Goal: Task Accomplishment & Management: Use online tool/utility

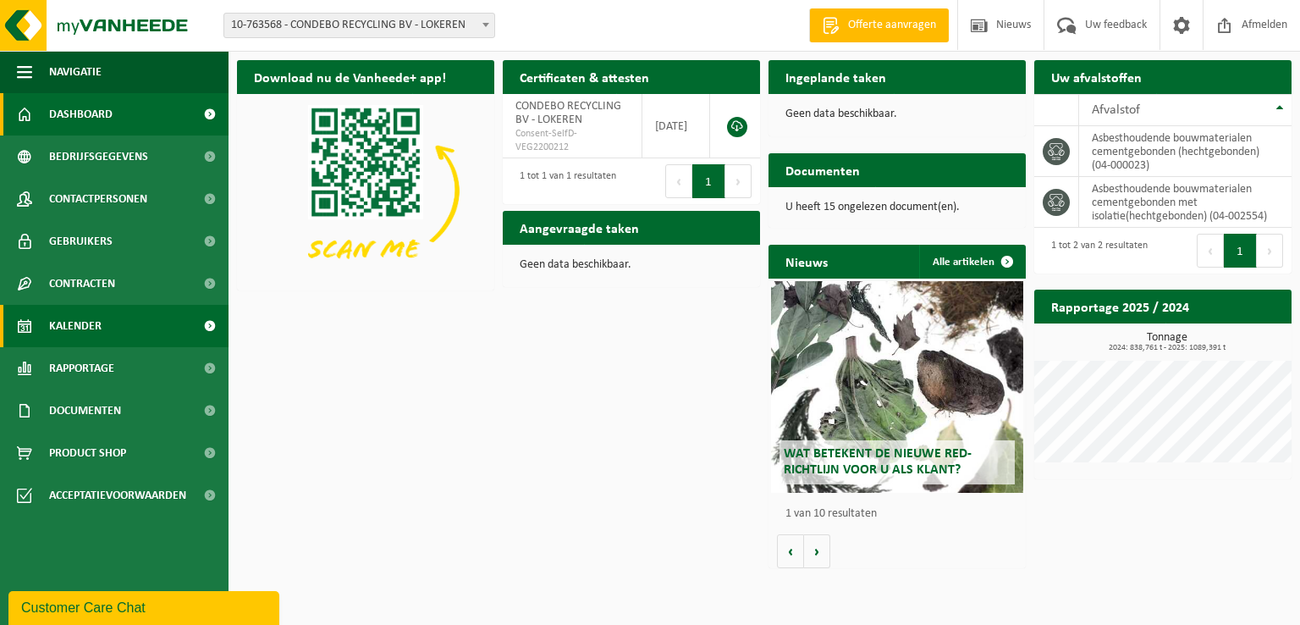
click at [107, 317] on link "Kalender" at bounding box center [114, 326] width 229 height 42
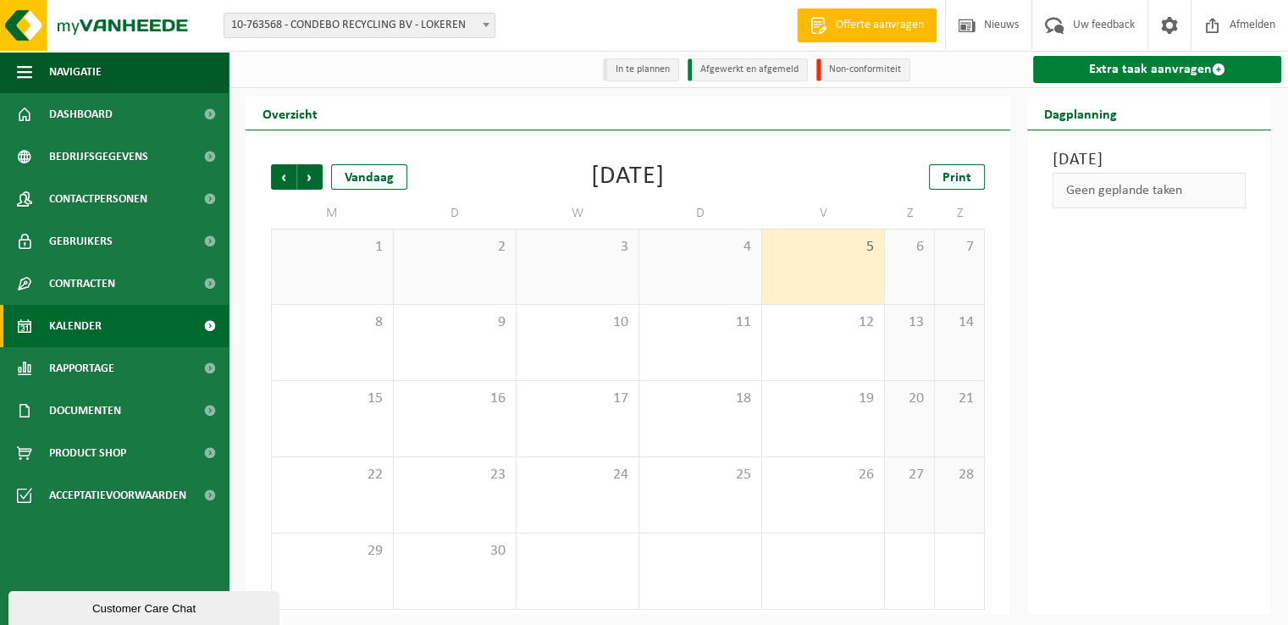
click at [1102, 74] on link "Extra taak aanvragen" at bounding box center [1157, 69] width 248 height 27
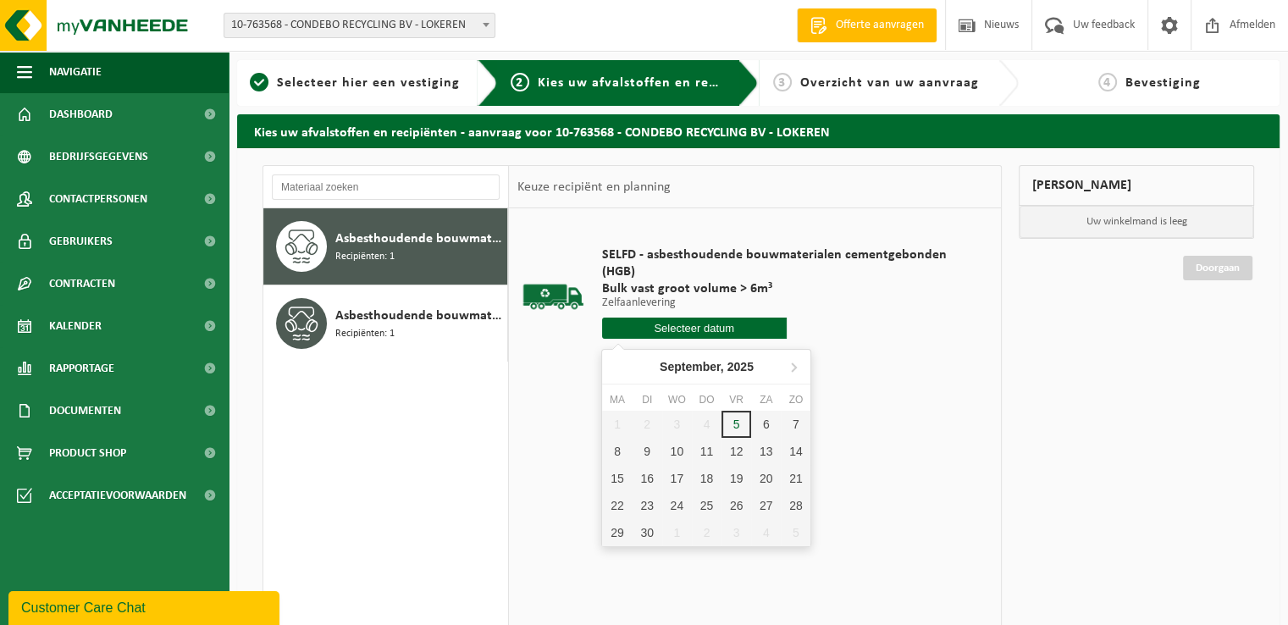
click at [718, 328] on input "text" at bounding box center [694, 327] width 185 height 21
click at [609, 453] on div "8" at bounding box center [617, 451] width 30 height 27
type input "Van 2025-09-08"
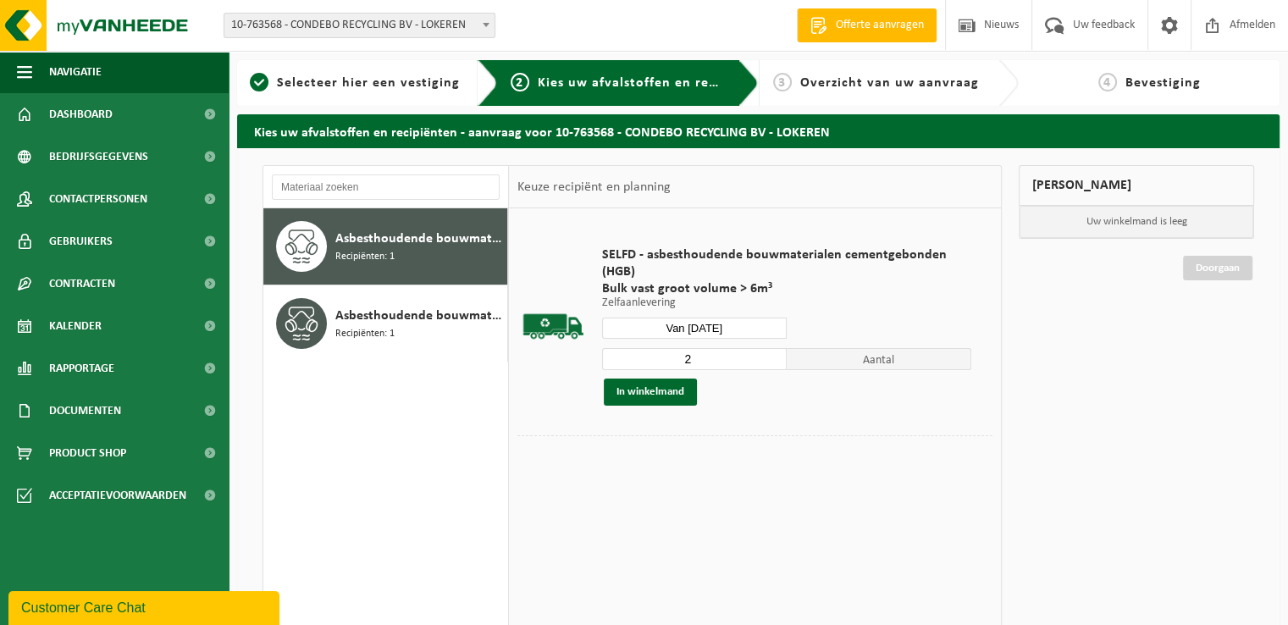
type input "2"
click at [772, 353] on input "2" at bounding box center [694, 359] width 185 height 22
click at [657, 388] on button "In winkelmand" at bounding box center [650, 391] width 93 height 27
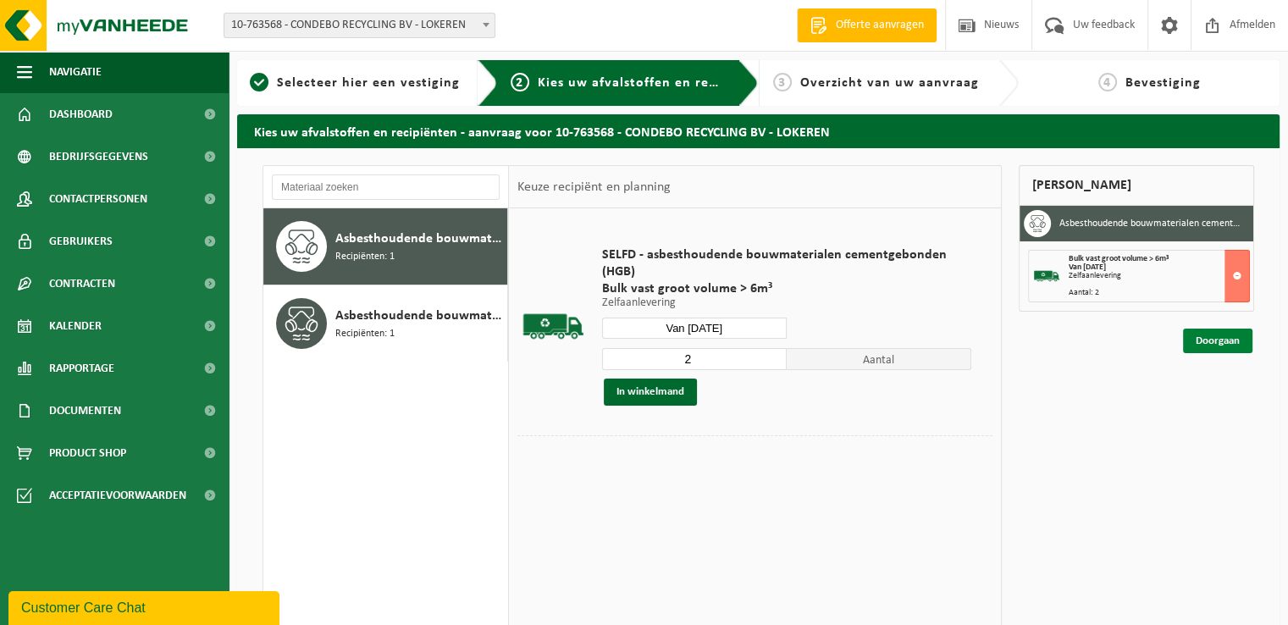
click at [1208, 337] on link "Doorgaan" at bounding box center [1217, 340] width 69 height 25
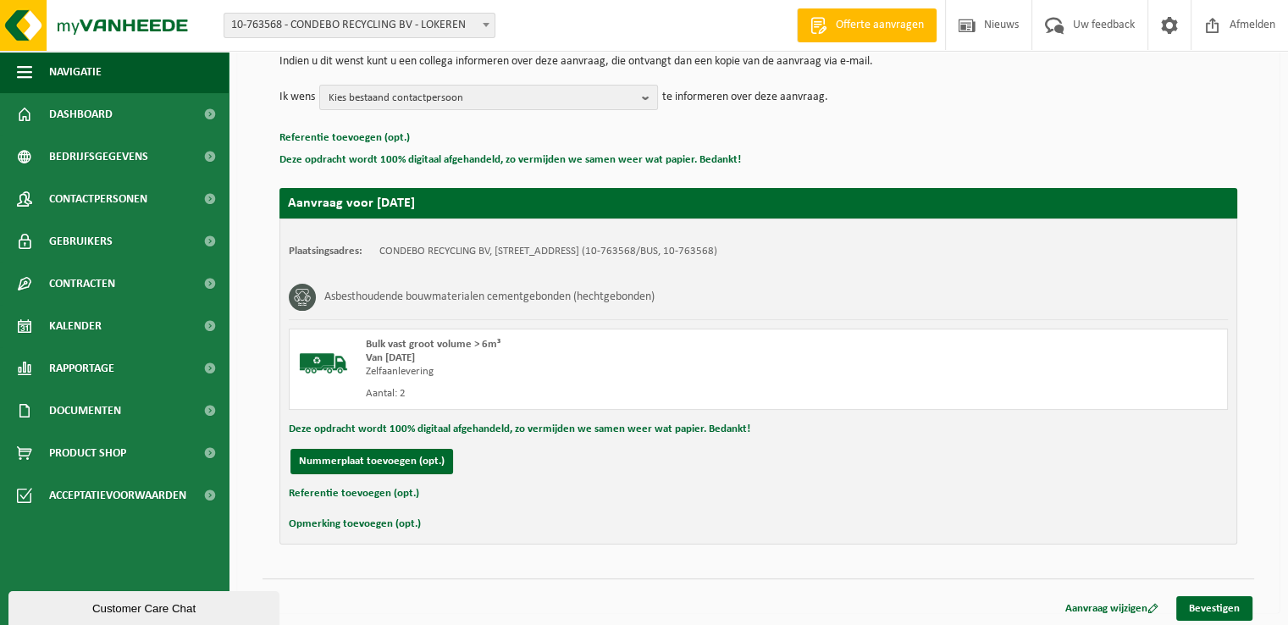
scroll to position [186, 0]
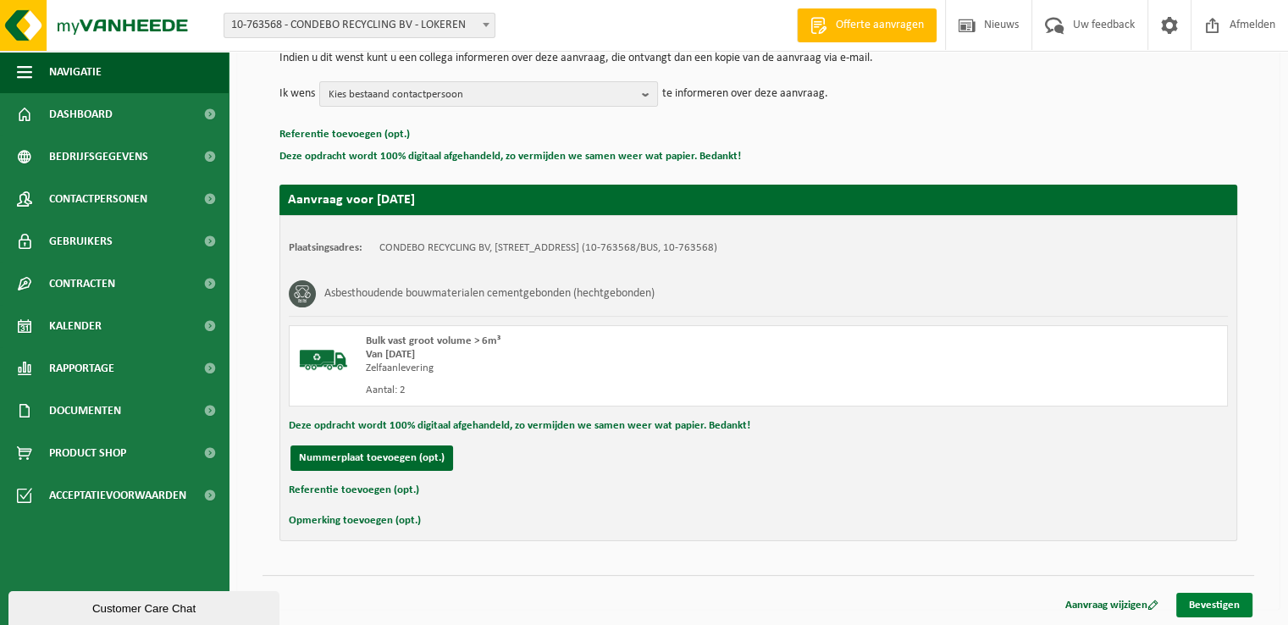
click at [1212, 604] on link "Bevestigen" at bounding box center [1214, 605] width 76 height 25
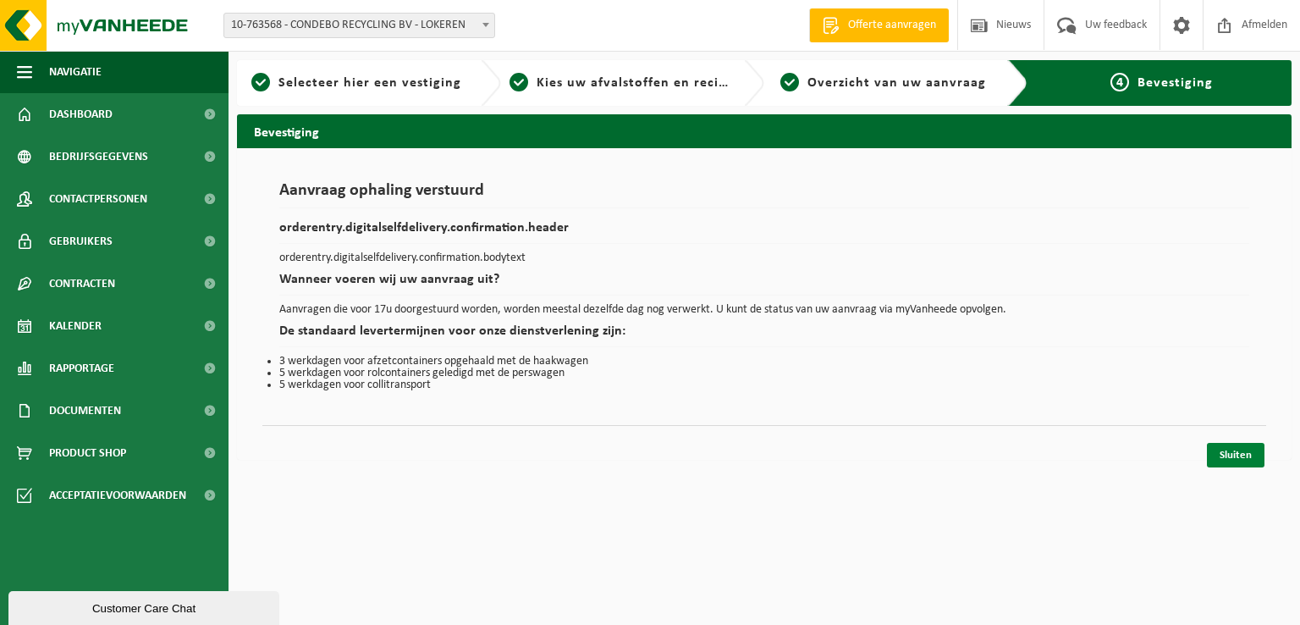
click at [1228, 449] on link "Sluiten" at bounding box center [1236, 455] width 58 height 25
